Goal: Information Seeking & Learning: Learn about a topic

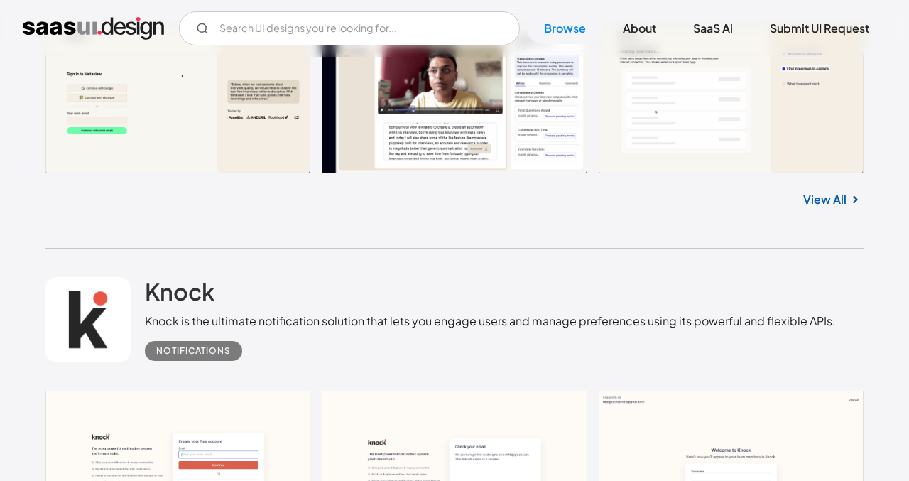
scroll to position [706, 0]
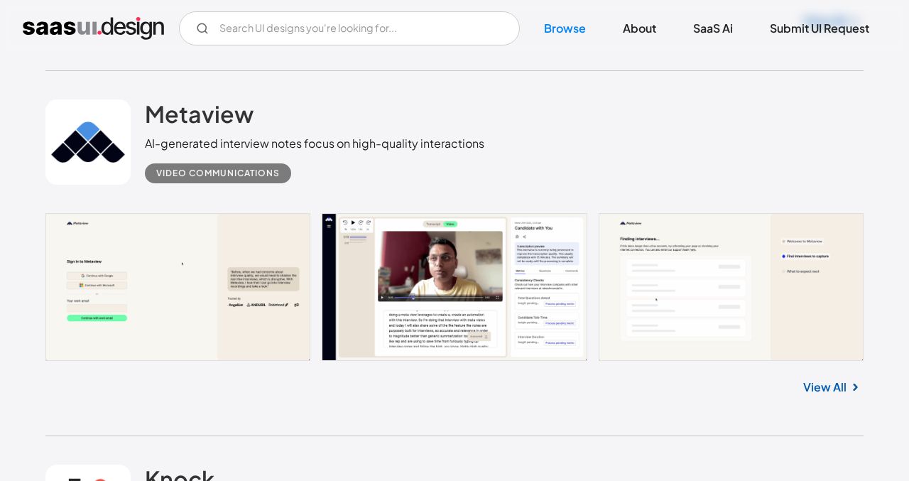
click at [245, 247] on link at bounding box center [454, 286] width 819 height 147
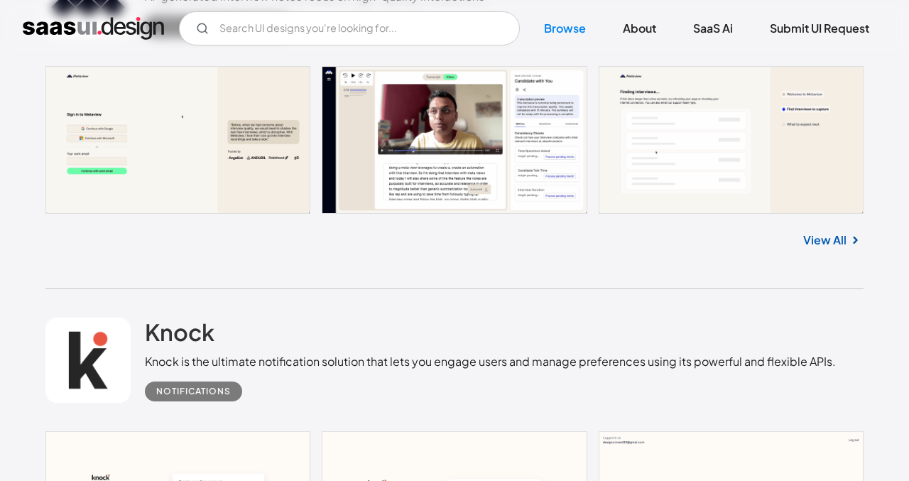
scroll to position [973, 0]
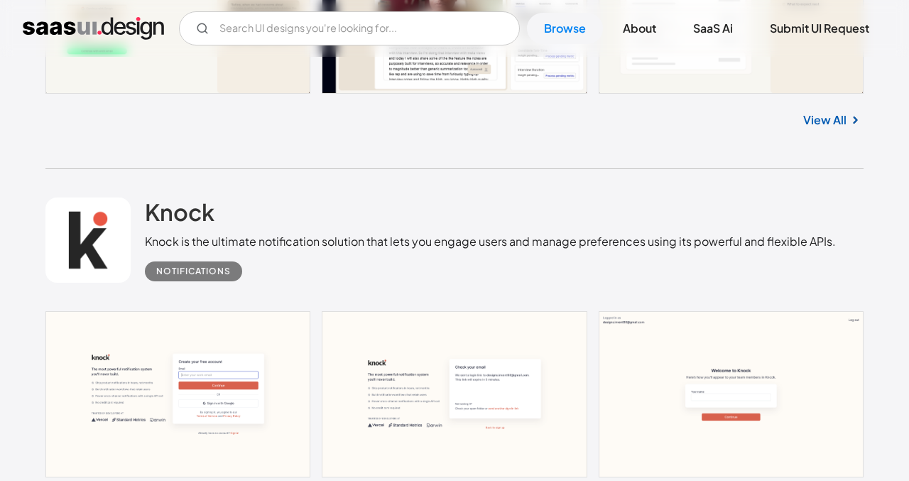
click at [235, 315] on link at bounding box center [454, 394] width 819 height 166
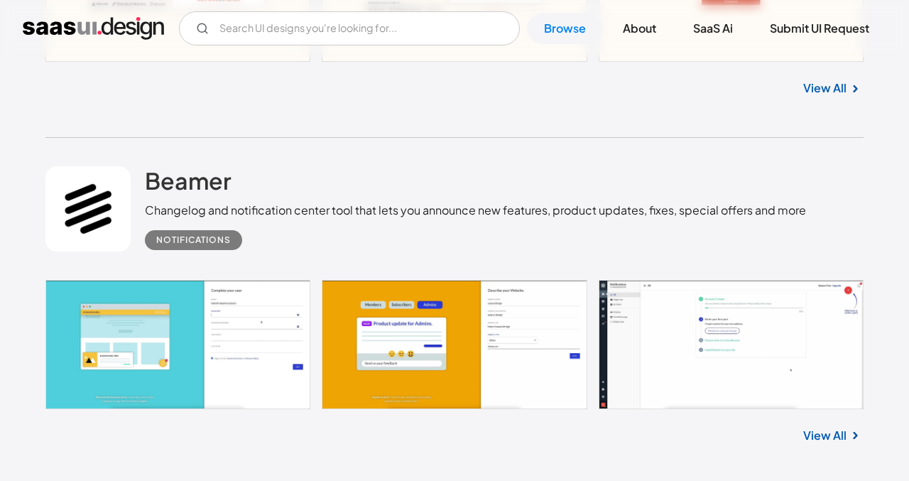
scroll to position [1659, 0]
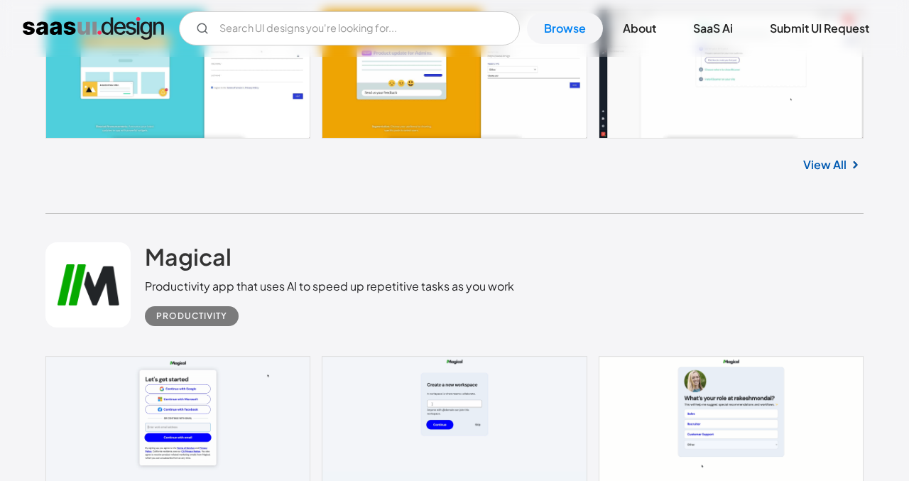
click at [229, 114] on link at bounding box center [454, 73] width 819 height 129
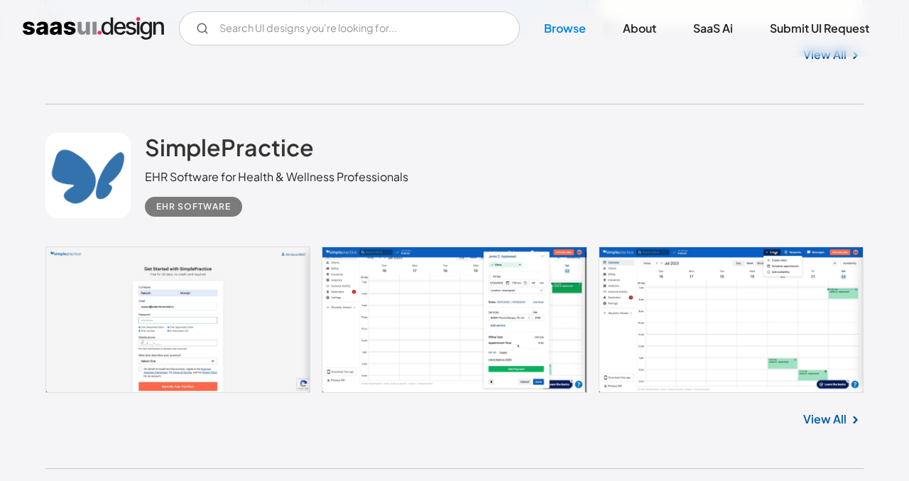
scroll to position [2208, 0]
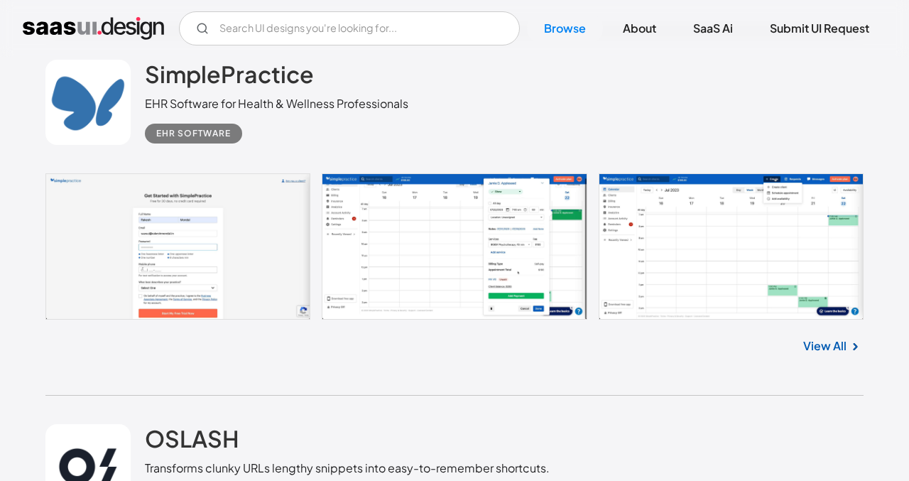
click at [103, 298] on link at bounding box center [454, 246] width 819 height 147
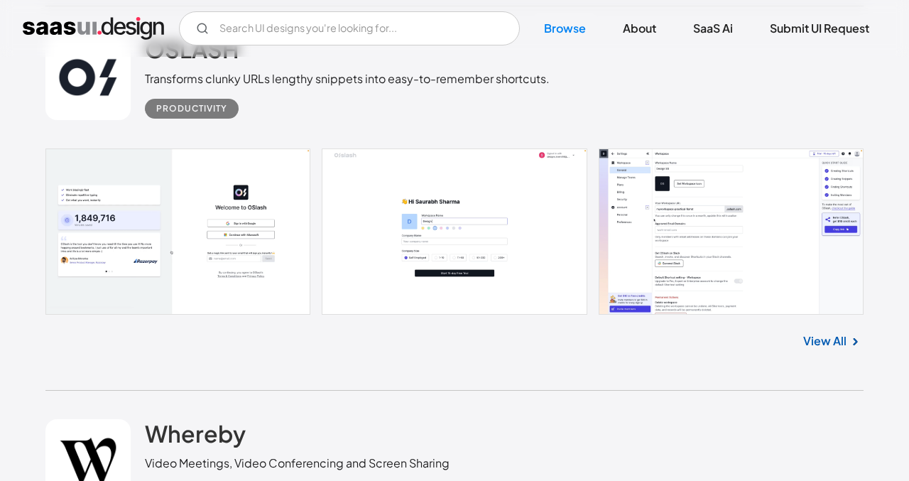
scroll to position [2667, 0]
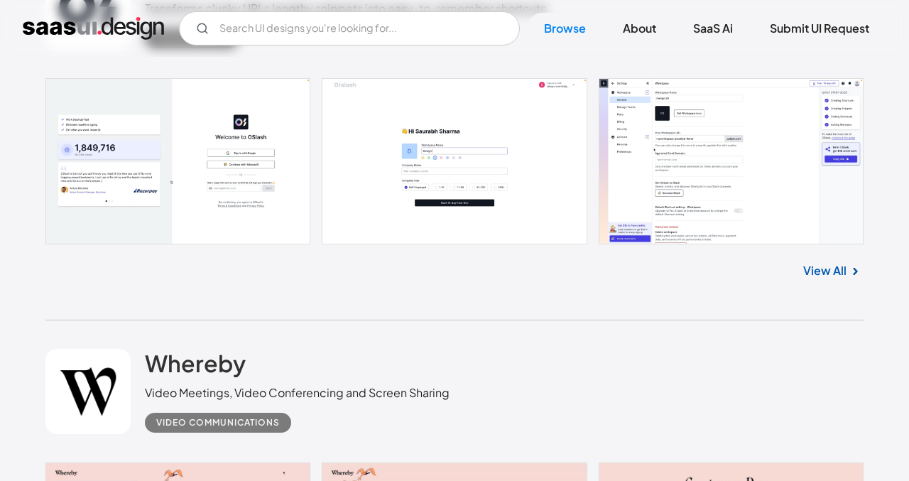
click at [146, 227] on link at bounding box center [454, 161] width 819 height 166
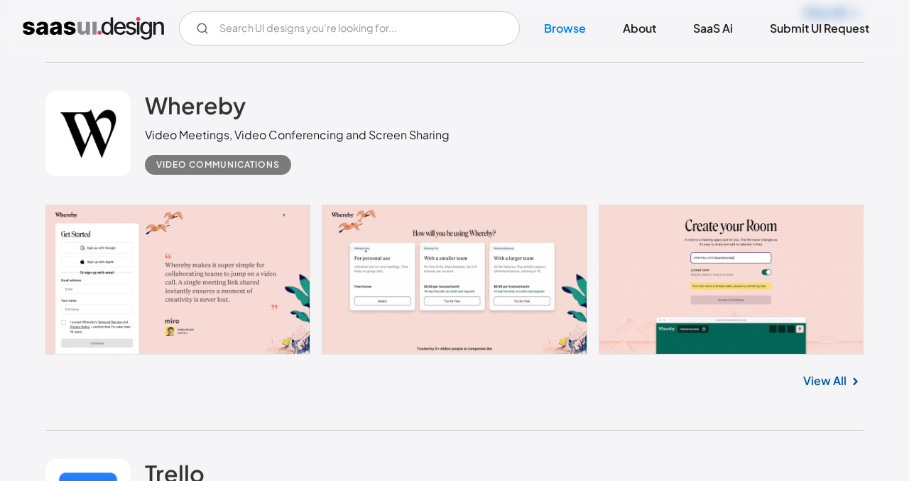
scroll to position [2961, 0]
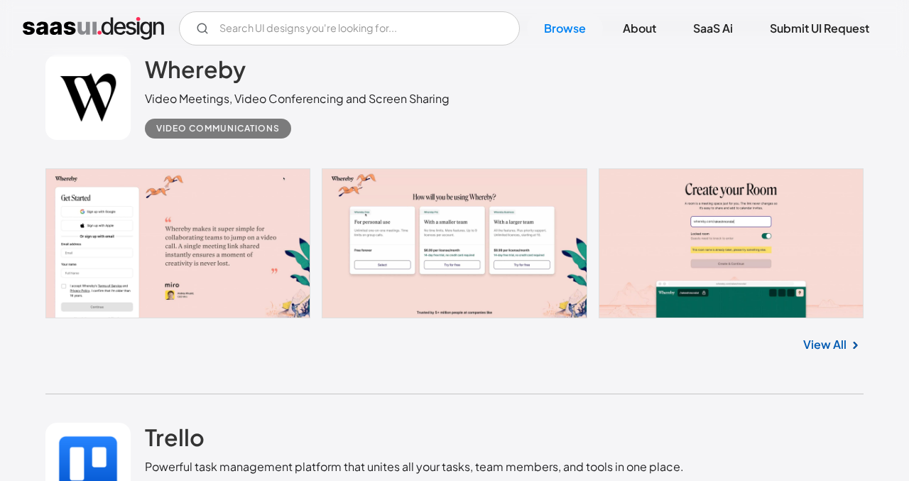
click at [117, 256] on link at bounding box center [454, 243] width 819 height 150
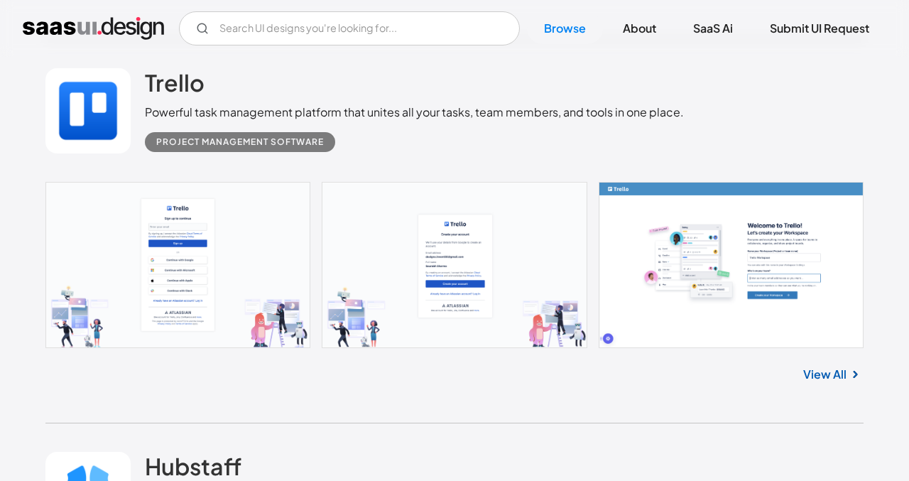
scroll to position [3349, 0]
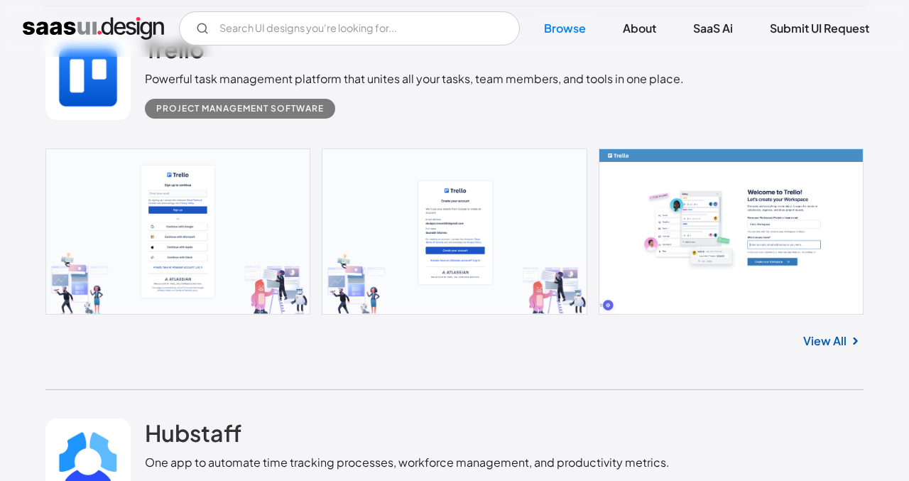
click at [168, 175] on link at bounding box center [454, 231] width 819 height 166
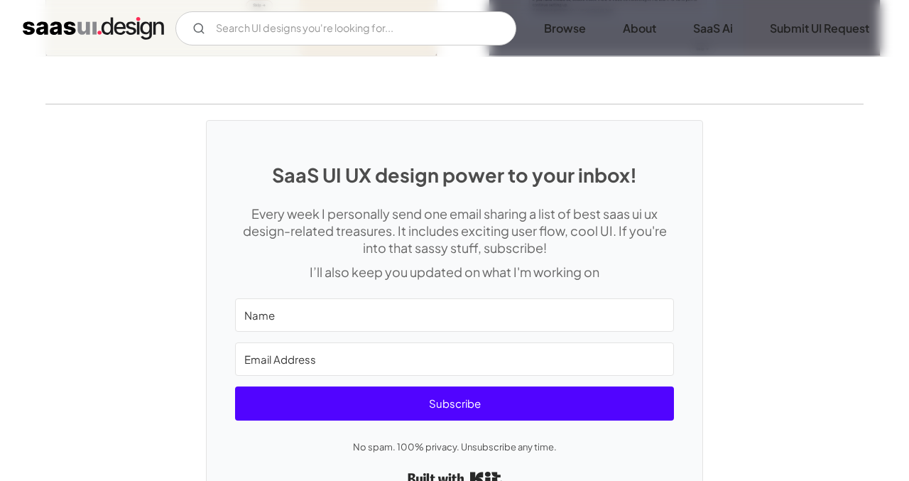
scroll to position [3584, 0]
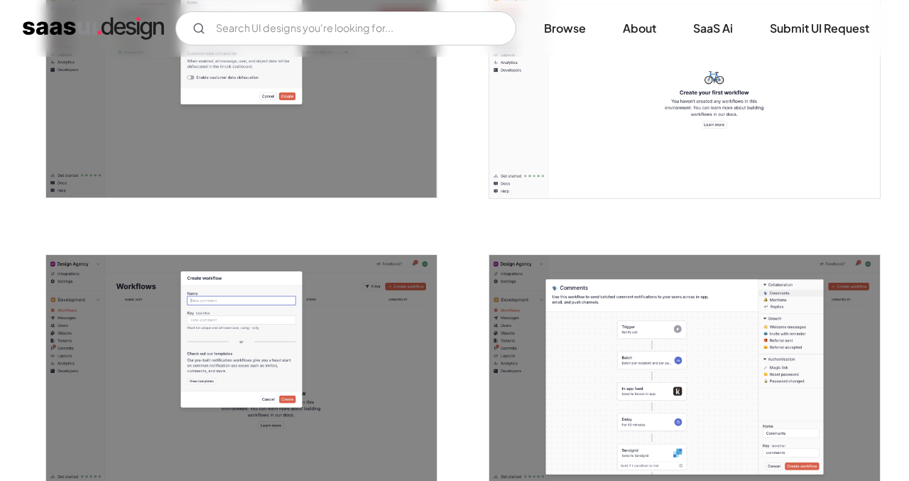
scroll to position [2243, 0]
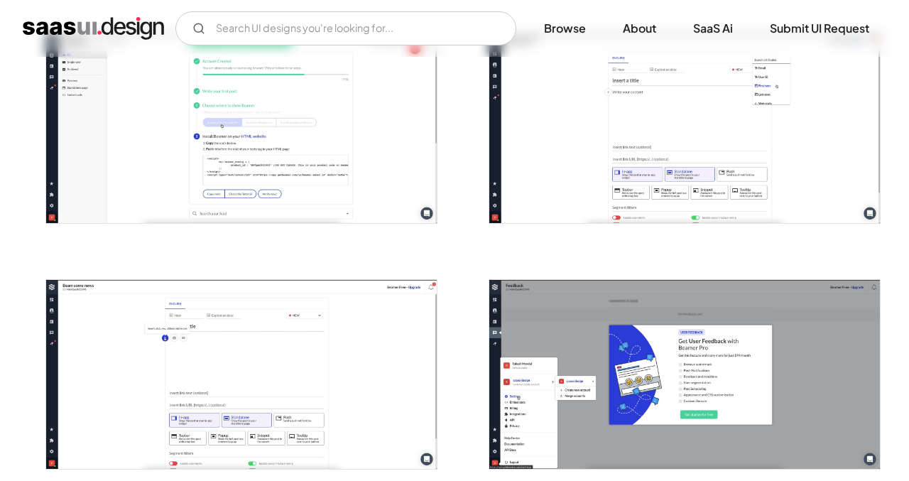
scroll to position [814, 0]
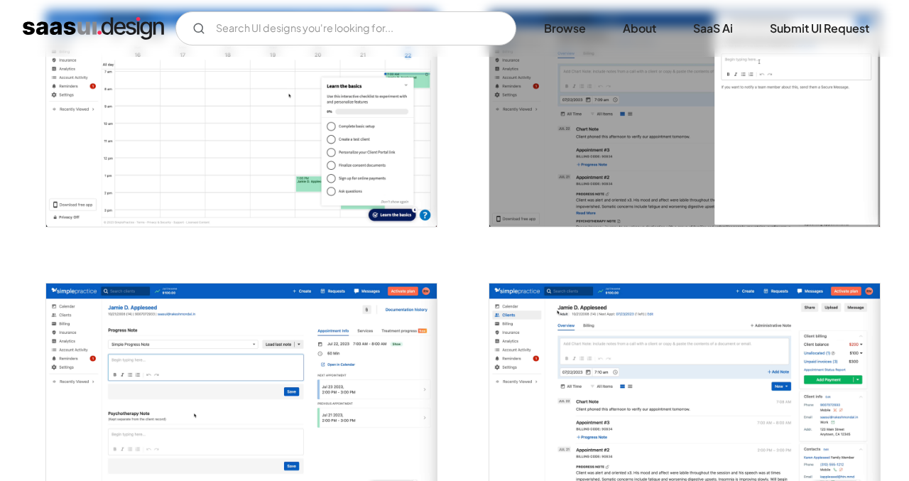
scroll to position [986, 0]
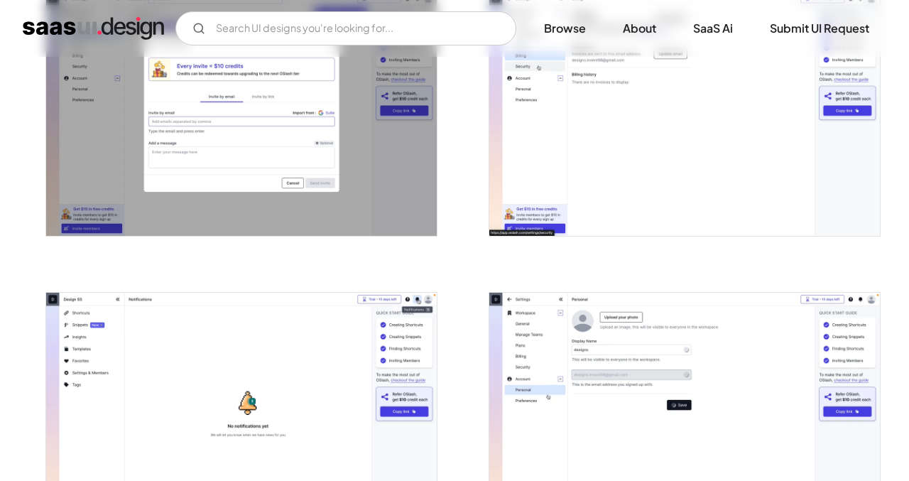
scroll to position [2561, 0]
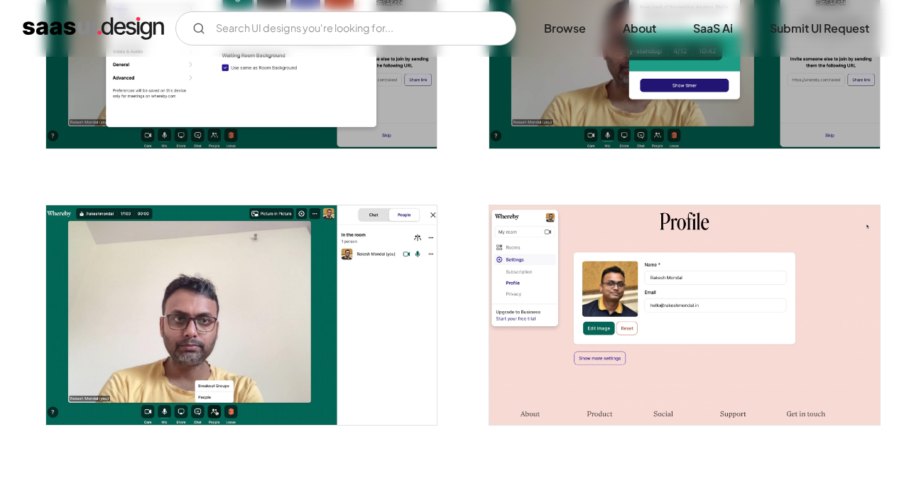
scroll to position [2279, 0]
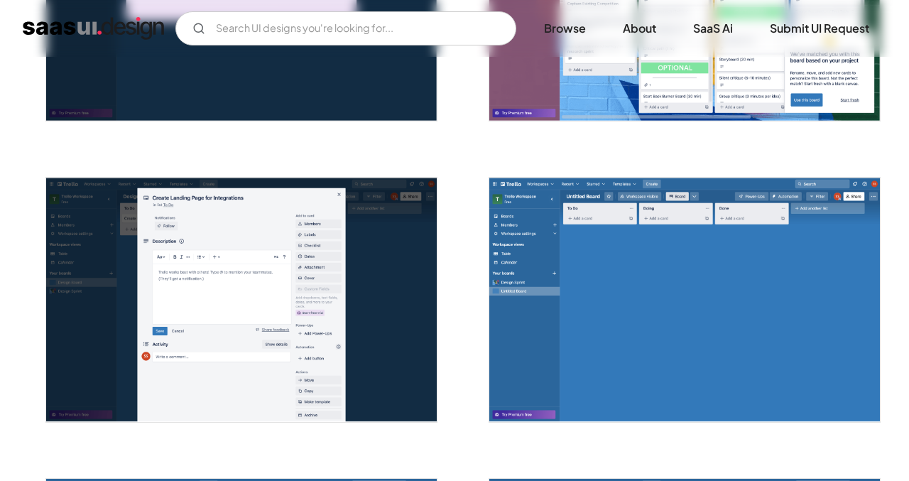
scroll to position [1243, 0]
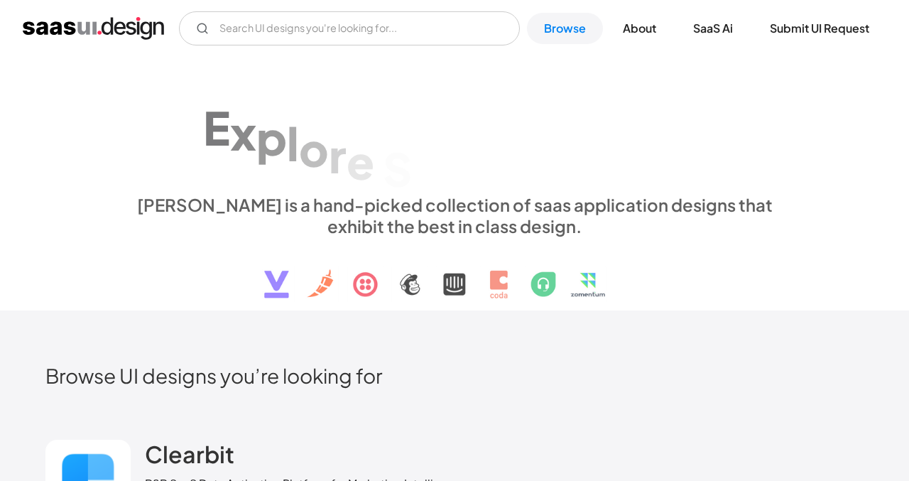
scroll to position [3349, 0]
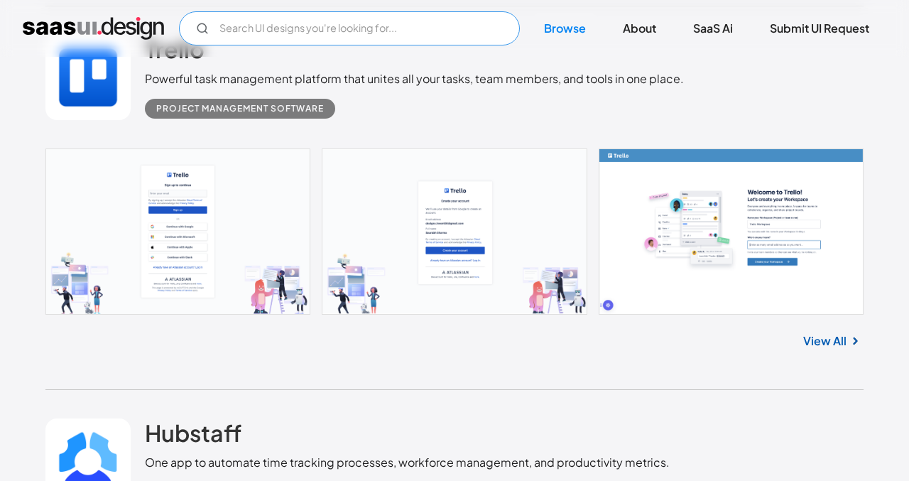
click at [274, 25] on input "Email Form" at bounding box center [349, 28] width 341 height 34
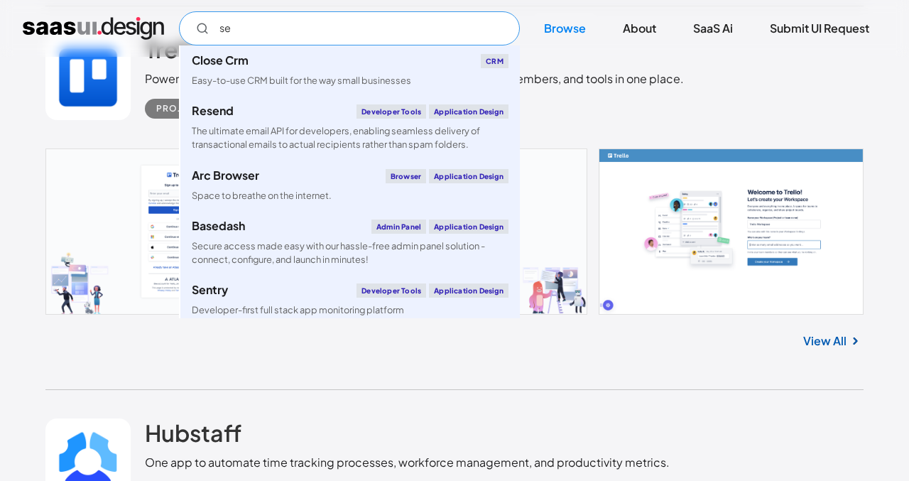
type input "s"
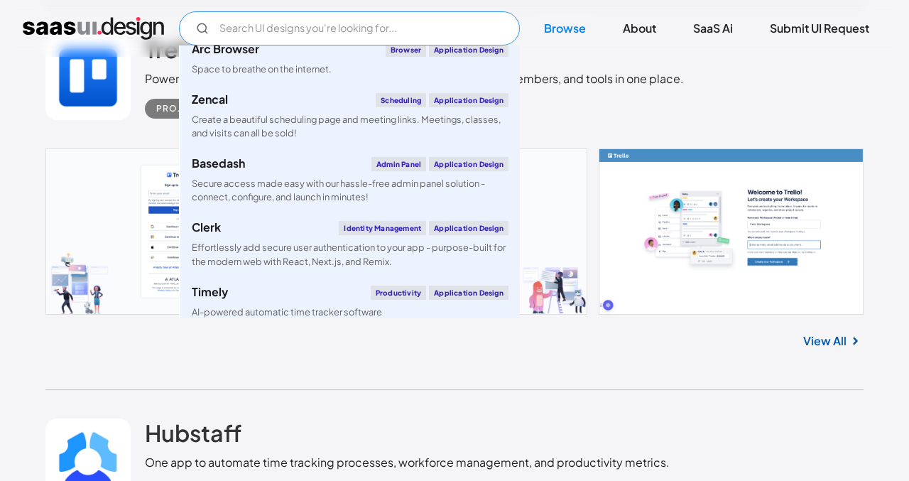
scroll to position [1516, 0]
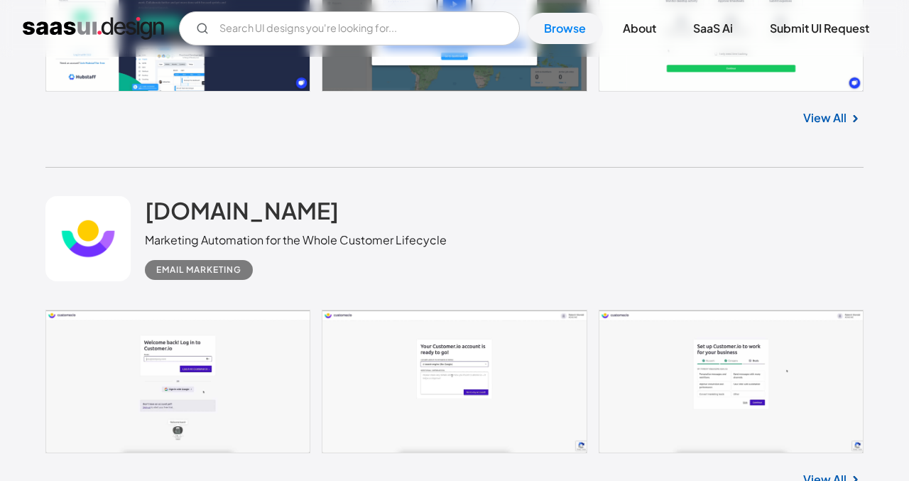
scroll to position [4003, 0]
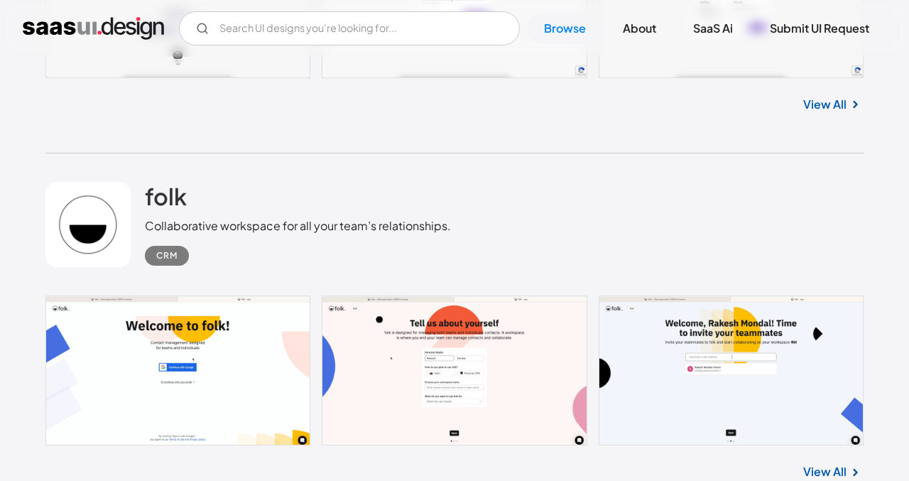
scroll to position [4402, 0]
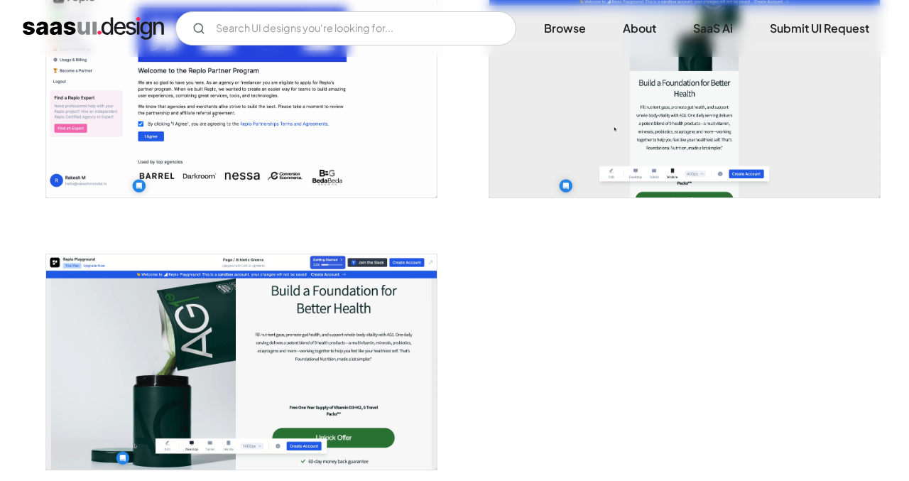
scroll to position [2389, 0]
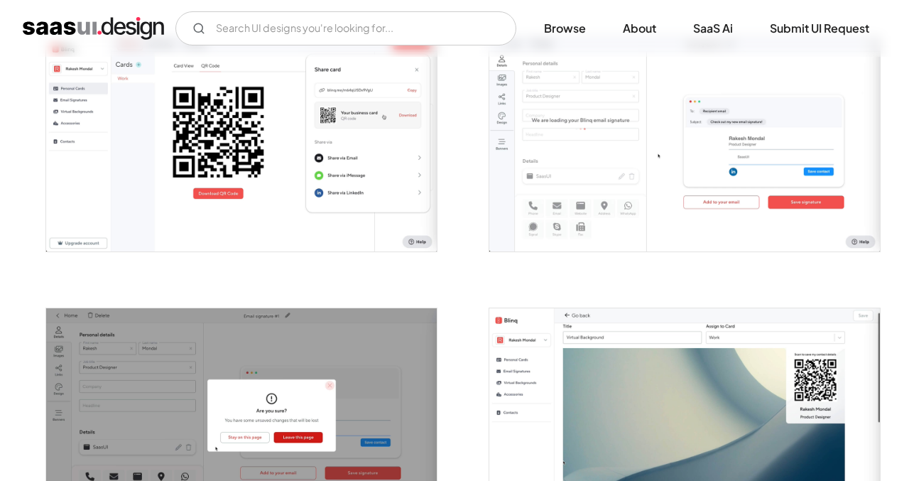
scroll to position [1847, 0]
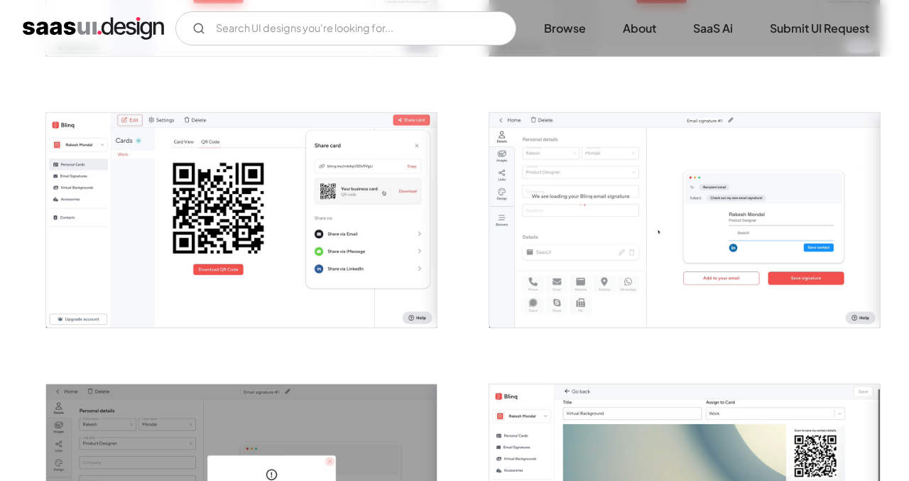
click at [318, 215] on img "open lightbox" at bounding box center [241, 220] width 391 height 215
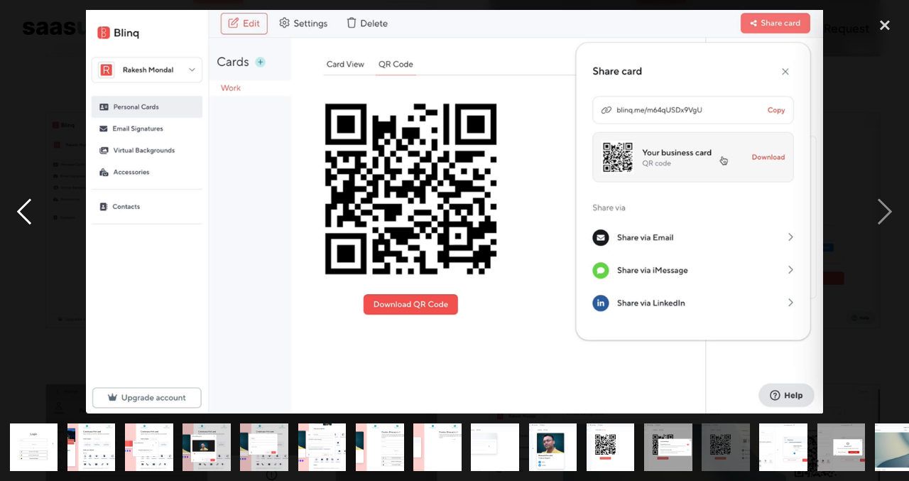
click at [28, 211] on div "previous image" at bounding box center [24, 212] width 48 height 404
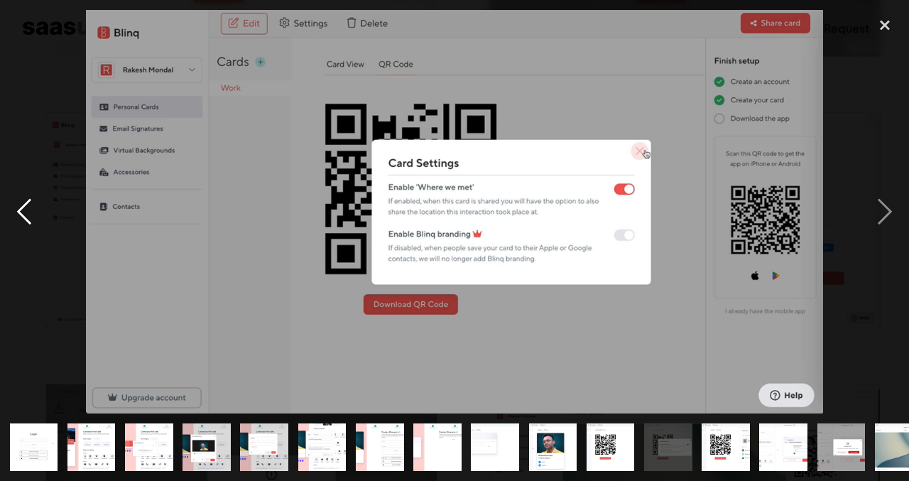
click at [28, 211] on div "previous image" at bounding box center [24, 212] width 48 height 404
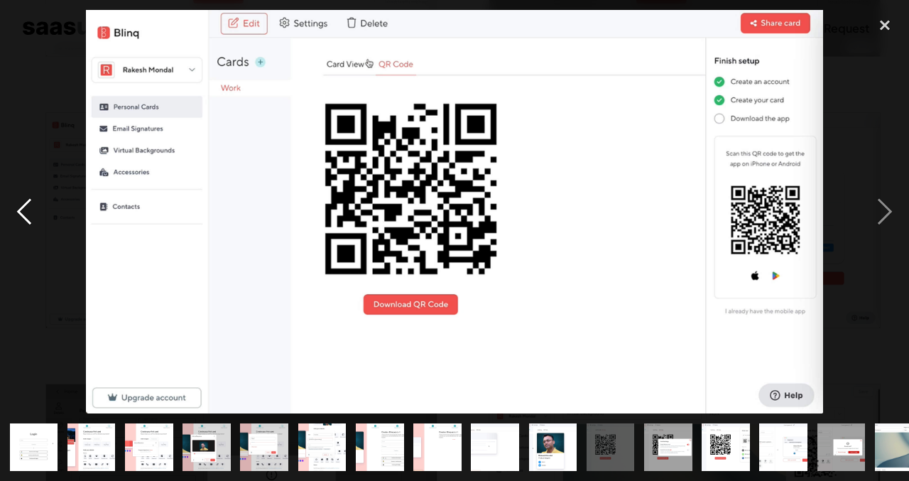
click at [28, 211] on div "previous image" at bounding box center [24, 212] width 48 height 404
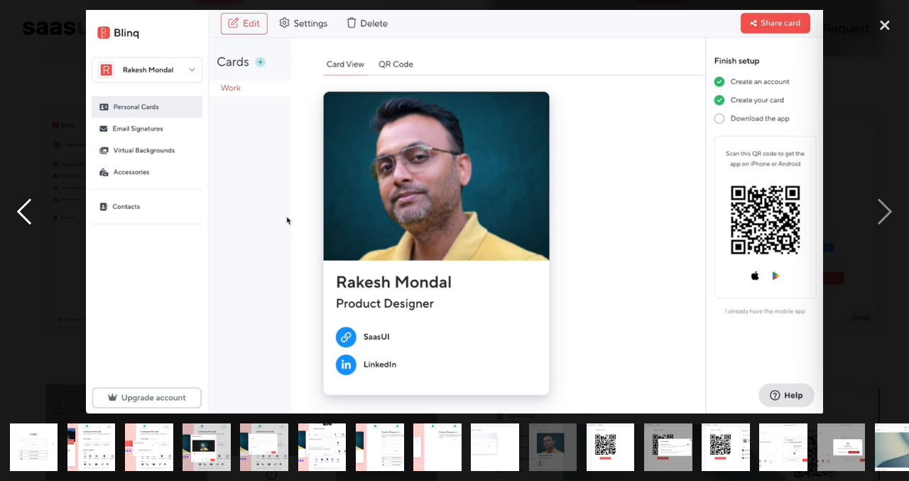
click at [28, 211] on div "previous image" at bounding box center [24, 212] width 48 height 404
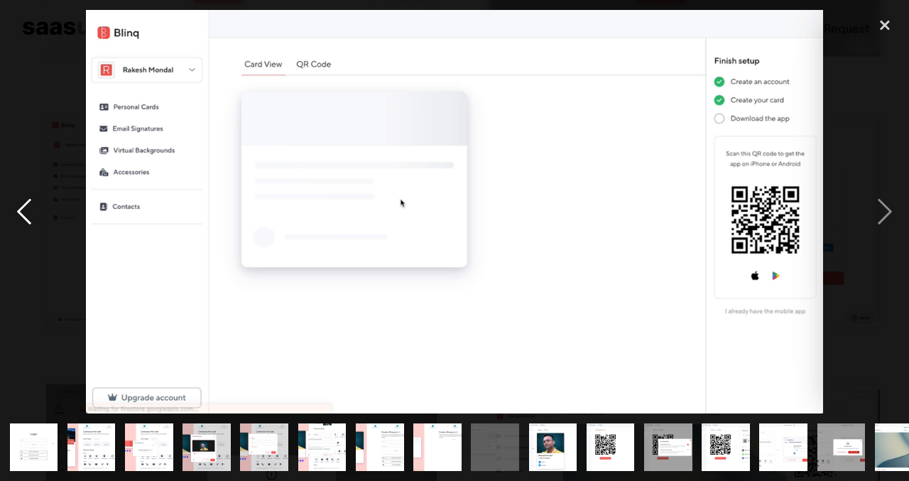
click at [28, 211] on div "previous image" at bounding box center [24, 212] width 48 height 404
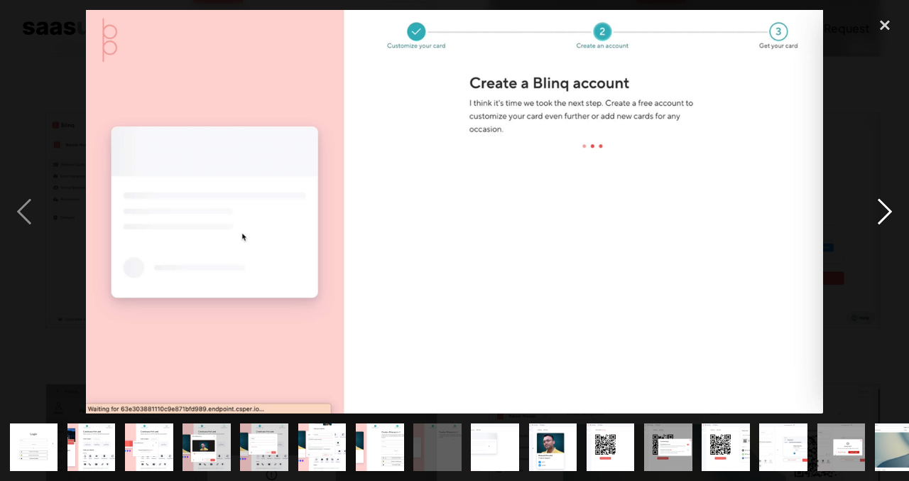
click at [869, 86] on div "next image" at bounding box center [885, 212] width 48 height 404
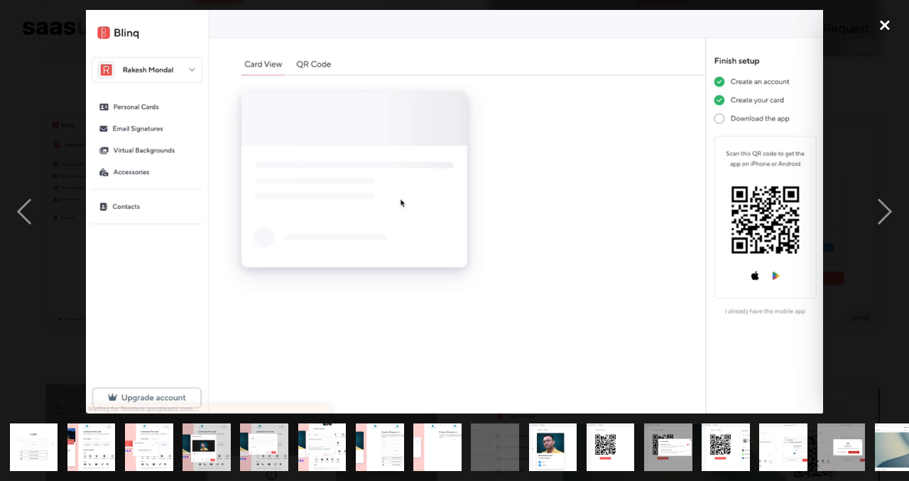
click at [873, 24] on div "close lightbox" at bounding box center [885, 25] width 48 height 31
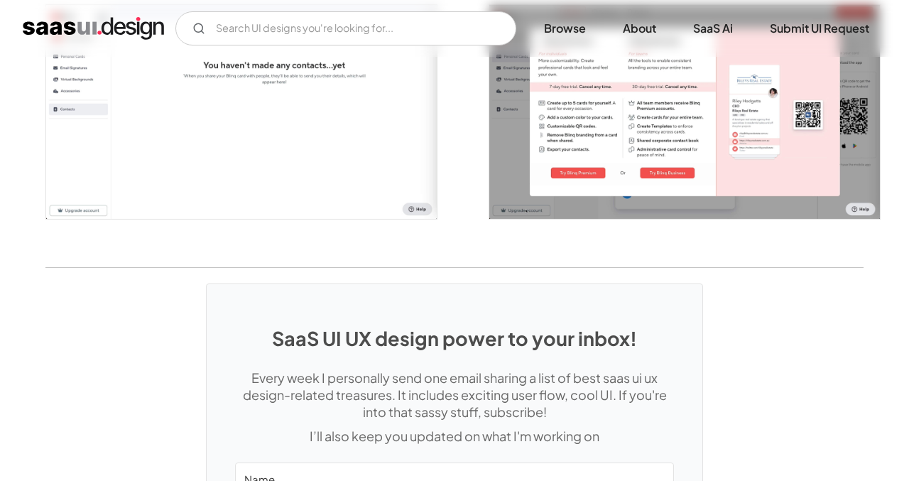
scroll to position [2748, 0]
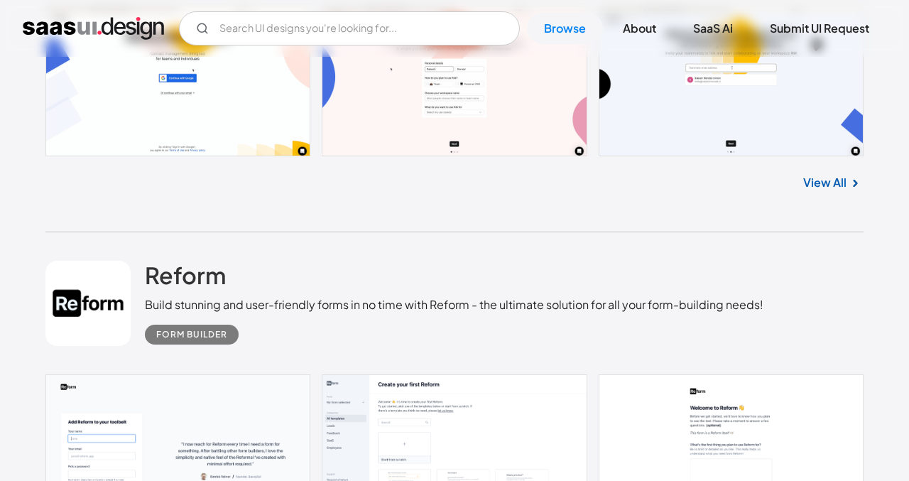
scroll to position [4655, 0]
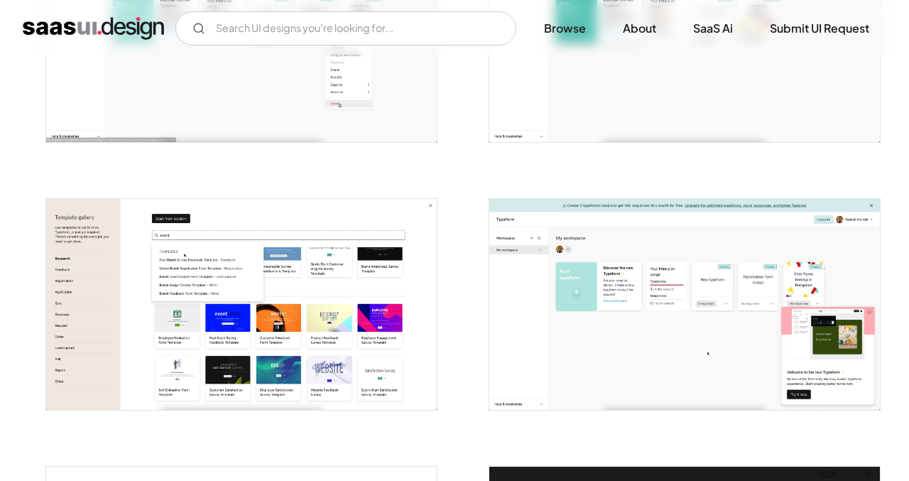
scroll to position [968, 0]
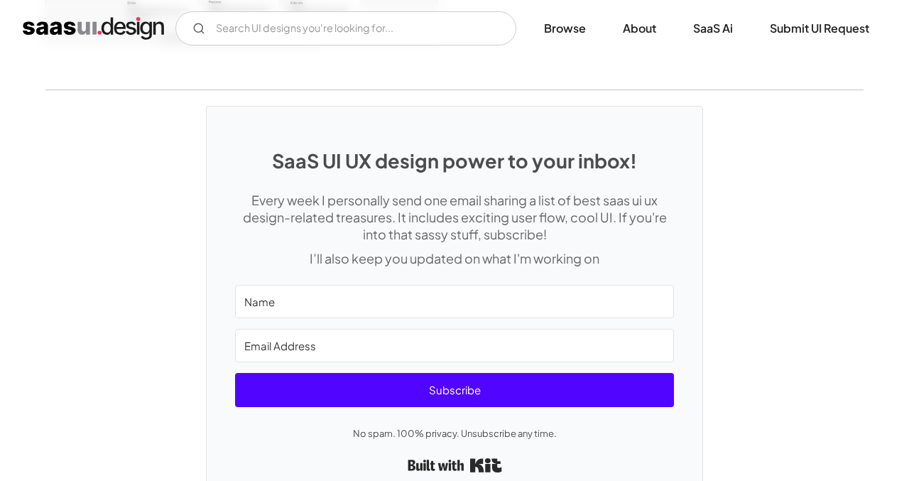
scroll to position [3788, 0]
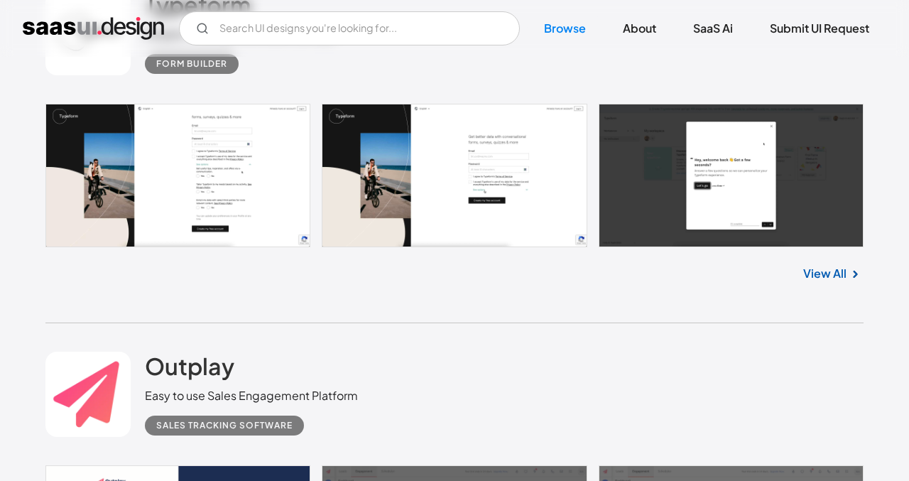
scroll to position [6103, 0]
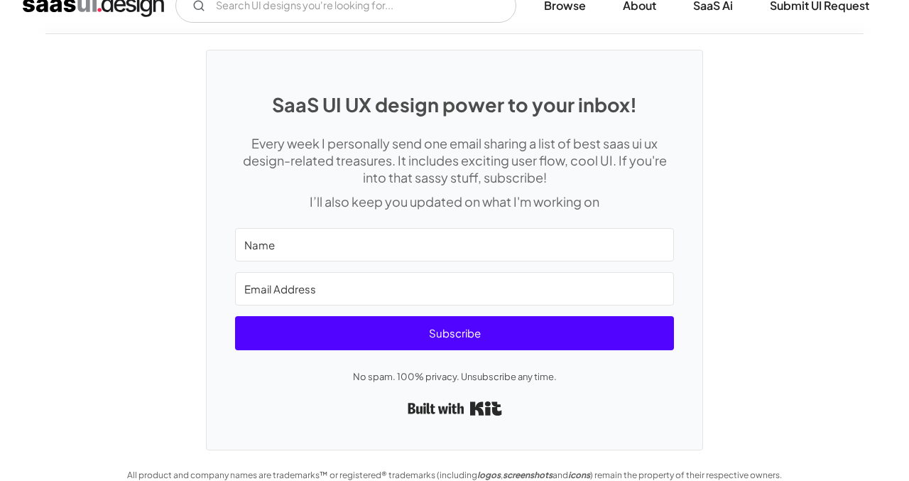
scroll to position [2699, 0]
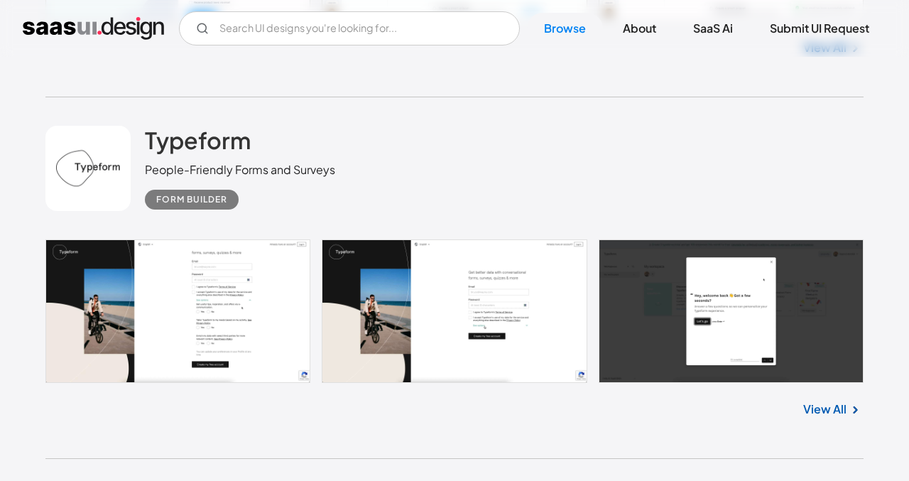
scroll to position [6317, 0]
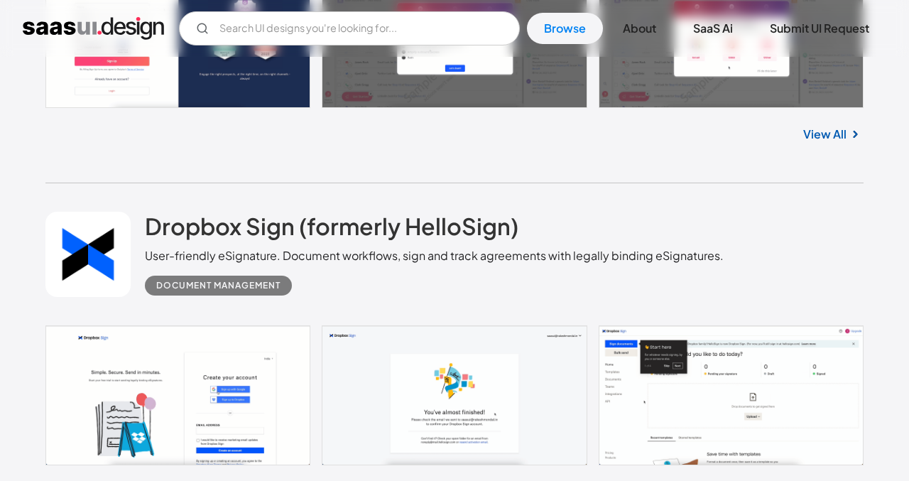
scroll to position [6964, 0]
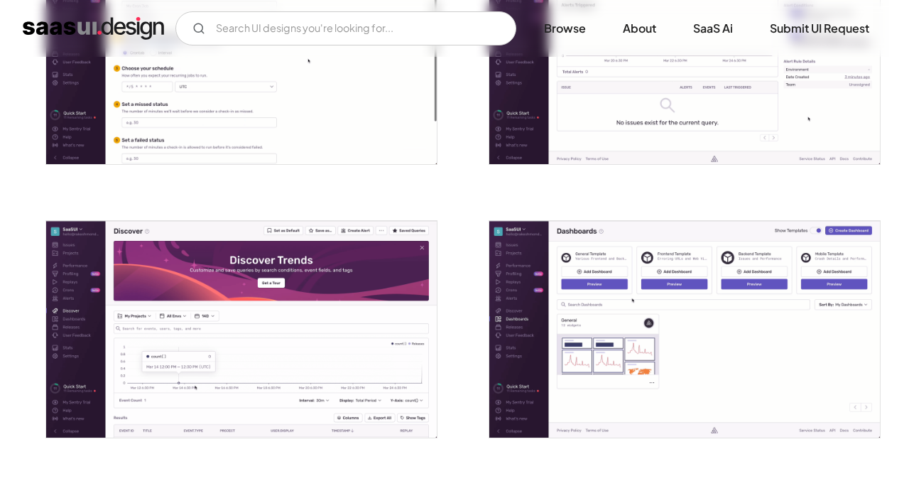
scroll to position [2343, 0]
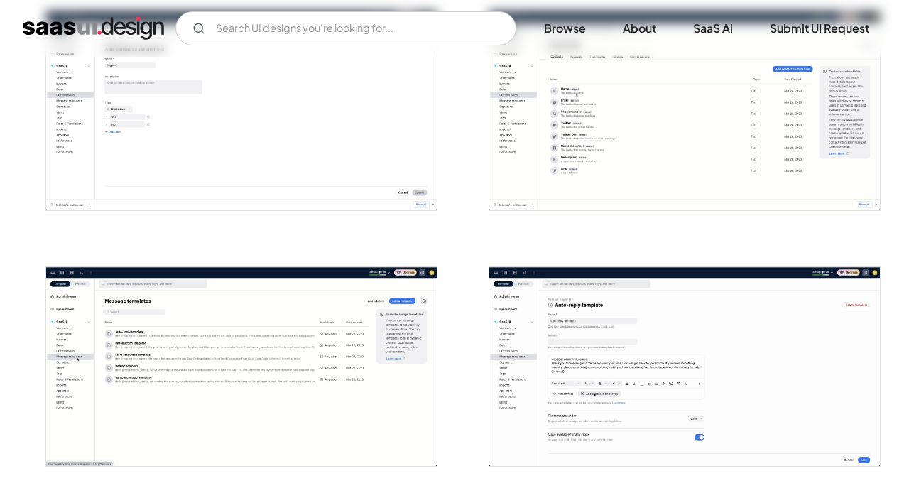
scroll to position [2284, 0]
